Goal: Task Accomplishment & Management: Complete application form

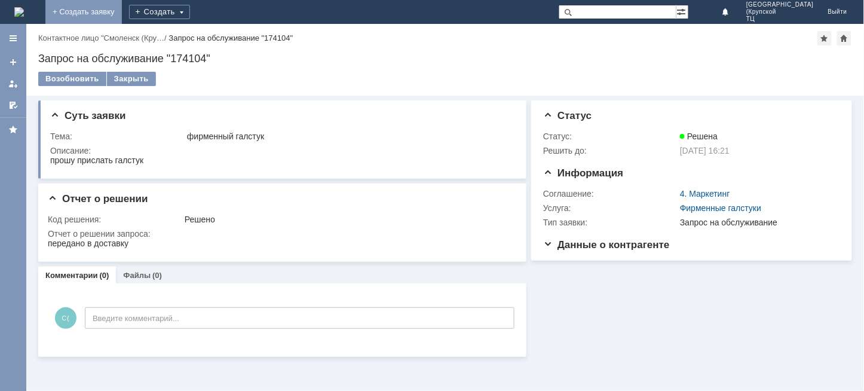
click at [122, 13] on link "+ Создать заявку" at bounding box center [83, 12] width 76 height 24
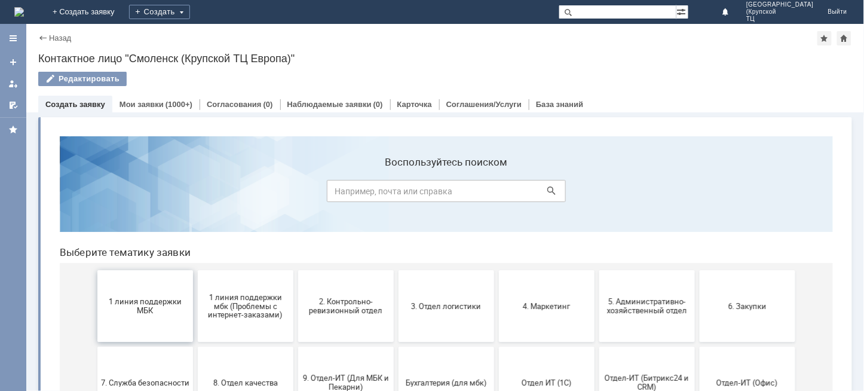
click at [144, 302] on span "1 линия поддержки МБК" at bounding box center [144, 305] width 88 height 18
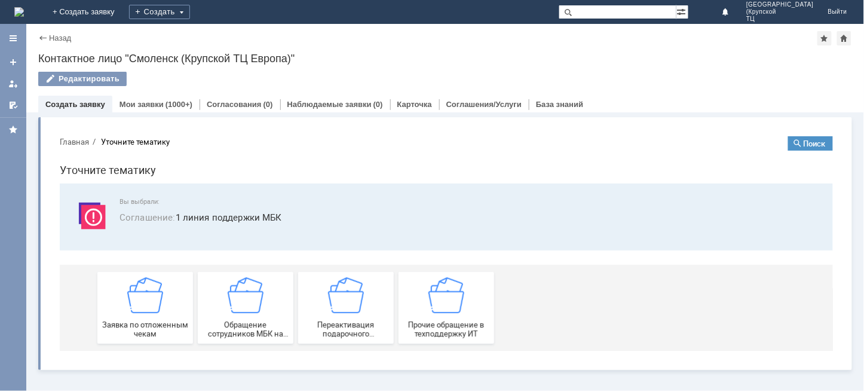
click at [144, 302] on img at bounding box center [145, 295] width 36 height 36
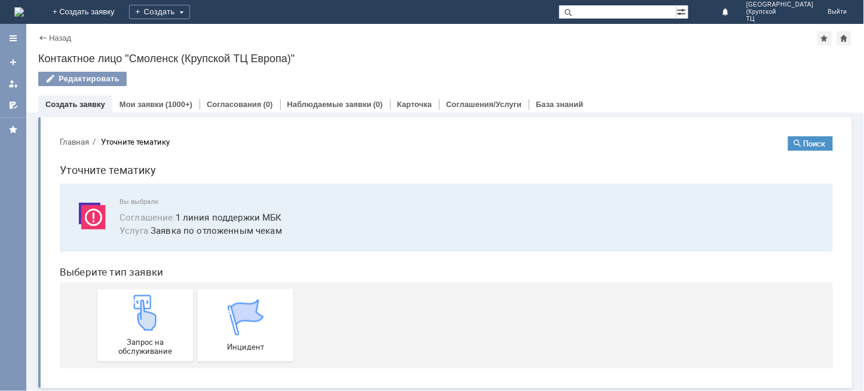
click at [144, 302] on img at bounding box center [145, 312] width 36 height 36
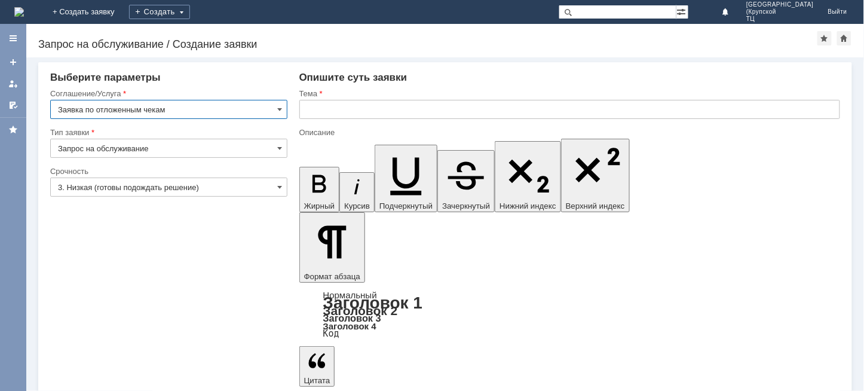
click at [153, 186] on input "3. Низкая (готовы подождать решение)" at bounding box center [168, 186] width 237 height 19
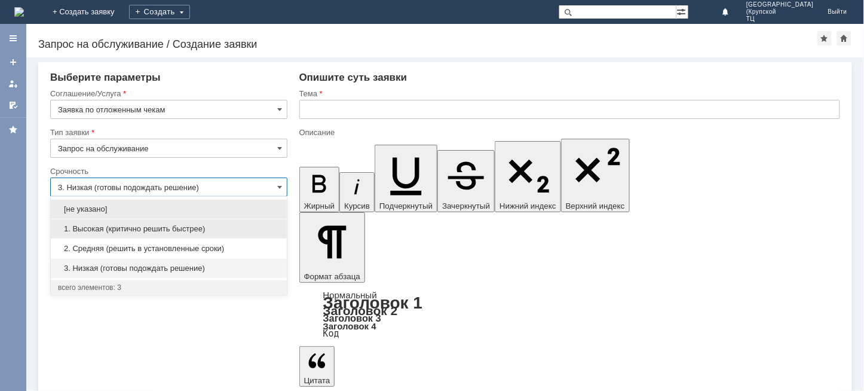
click at [184, 227] on span "1. Высокая (критично решить быстрее)" at bounding box center [169, 229] width 222 height 10
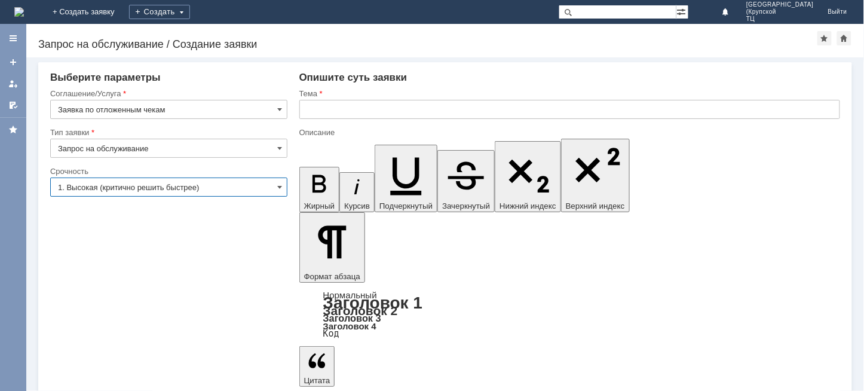
type input "1. Высокая (критично решить быстрее)"
click at [331, 110] on input "text" at bounding box center [569, 109] width 541 height 19
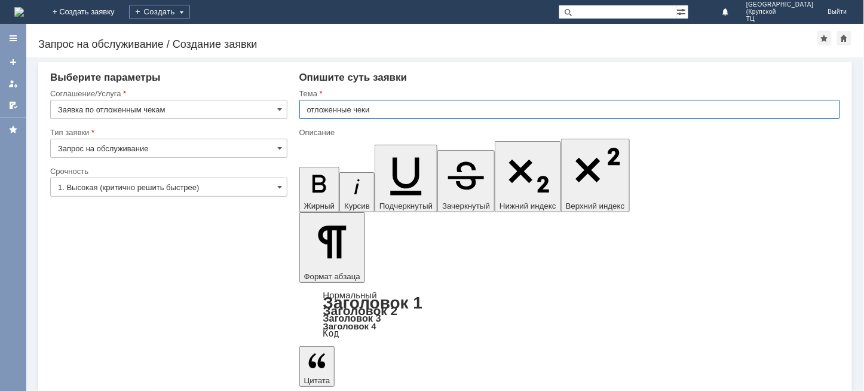
type input "отложенные чеки"
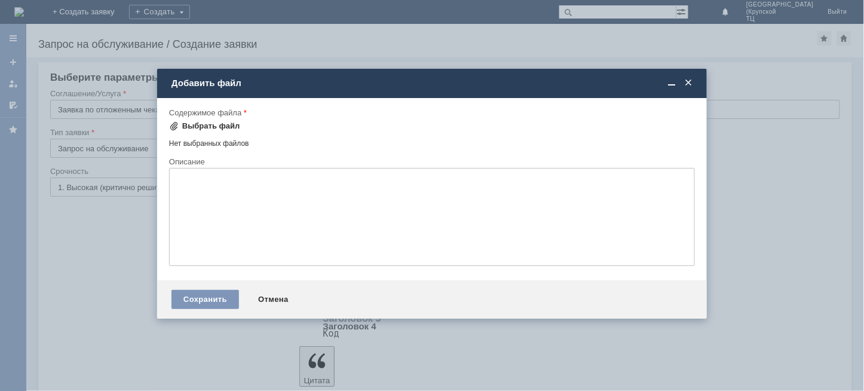
click at [228, 121] on div "Выбрать файл" at bounding box center [211, 126] width 58 height 10
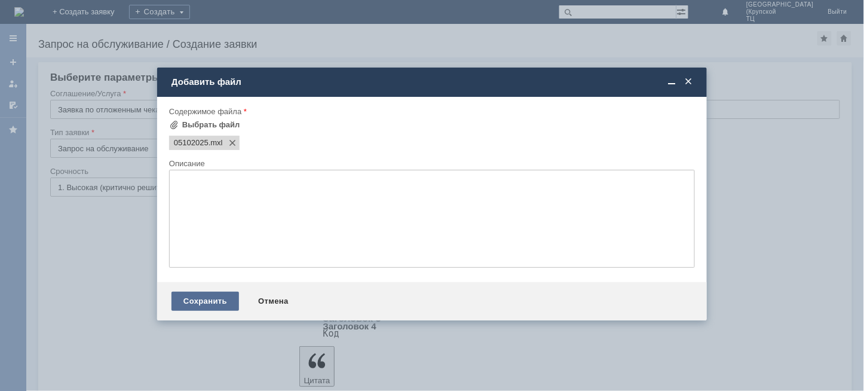
click at [198, 300] on div "Сохранить" at bounding box center [205, 301] width 68 height 19
